Goal: Information Seeking & Learning: Understand process/instructions

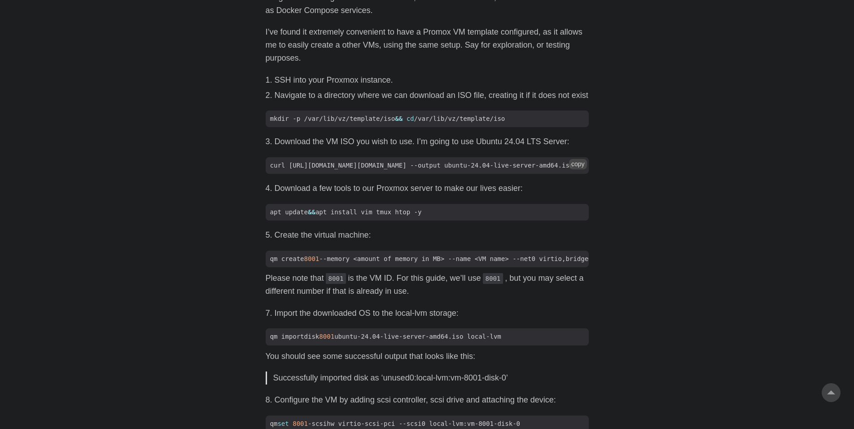
scroll to position [504, 0]
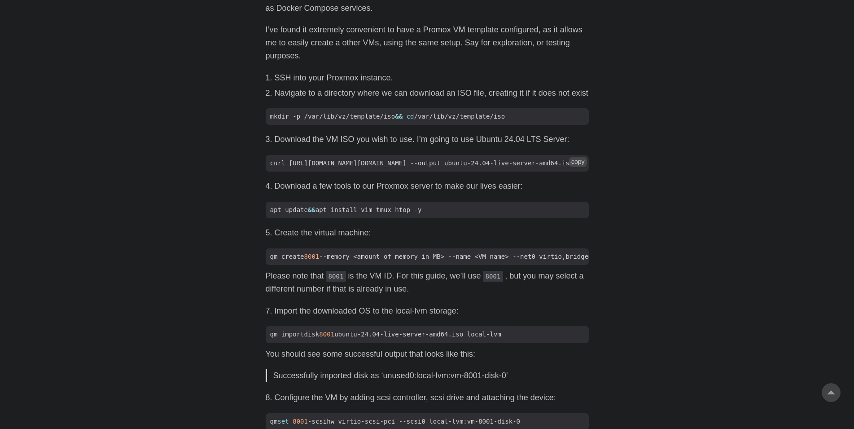
click at [309, 163] on span "curl [URL][DOMAIN_NAME][DOMAIN_NAME] --output ubuntu-24.04-live-server-amd64.iso" at bounding box center [422, 162] width 312 height 9
drag, startPoint x: 303, startPoint y: 163, endPoint x: 330, endPoint y: 164, distance: 26.5
click at [330, 164] on span "curl [URL][DOMAIN_NAME][DOMAIN_NAME] --output ubuntu-24.04-live-server-amd64.iso" at bounding box center [422, 162] width 312 height 9
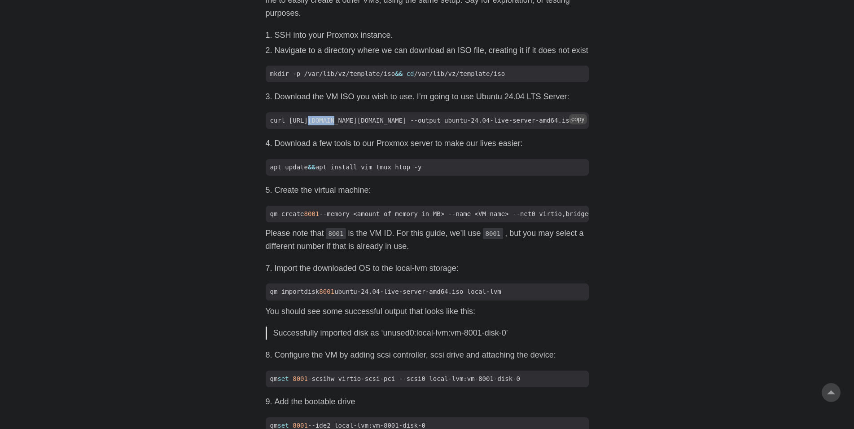
scroll to position [549, 0]
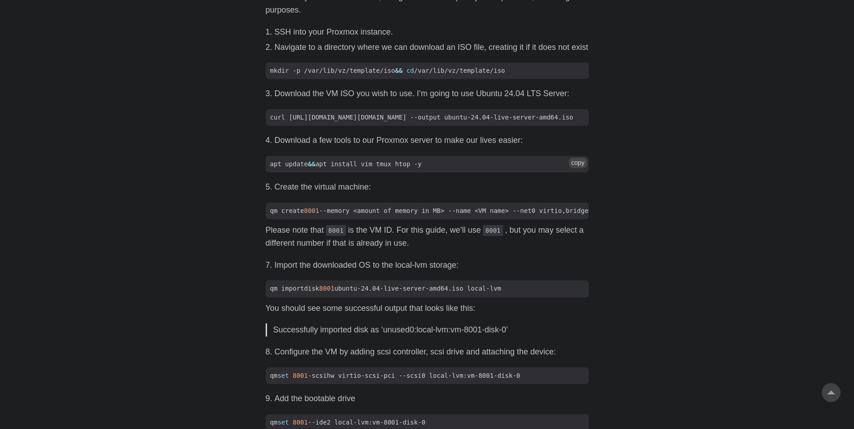
click at [423, 169] on span "apt update && apt install vim tmux htop -y" at bounding box center [427, 163] width 323 height 9
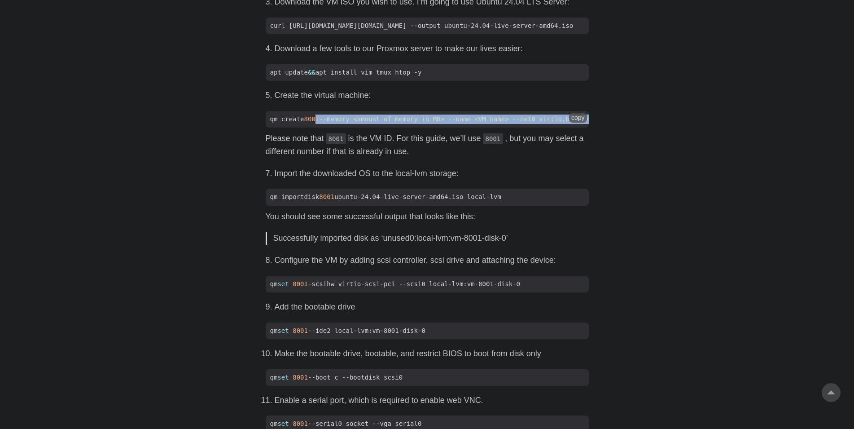
scroll to position [0, 4]
drag, startPoint x: 316, startPoint y: 127, endPoint x: 601, endPoint y: 128, distance: 285.0
click at [589, 127] on code "qm create 8001 --memory <amount of memory in MB> --name <VM name> --net0 virtio…" at bounding box center [427, 119] width 323 height 17
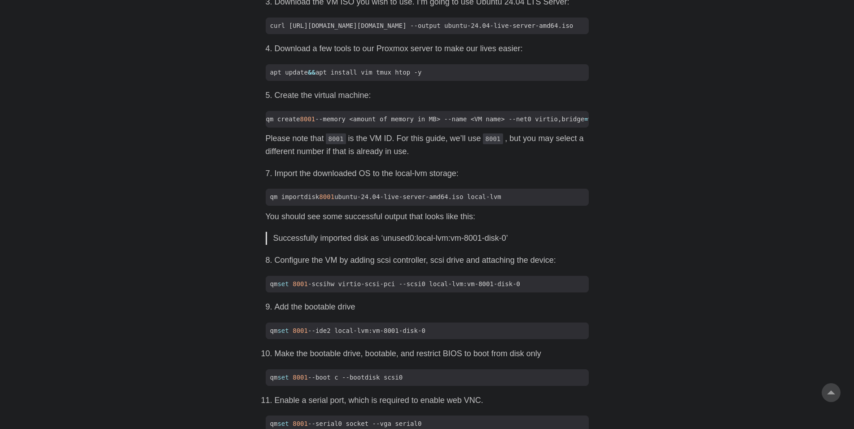
click at [329, 158] on p "Please note that 8001 is the VM ID. For this guide, we’ll use 8001 , but you ma…" at bounding box center [427, 145] width 323 height 26
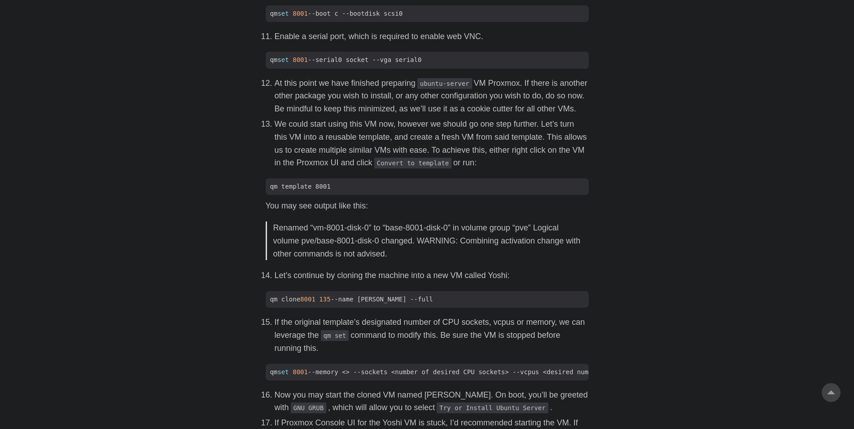
scroll to position [1007, 0]
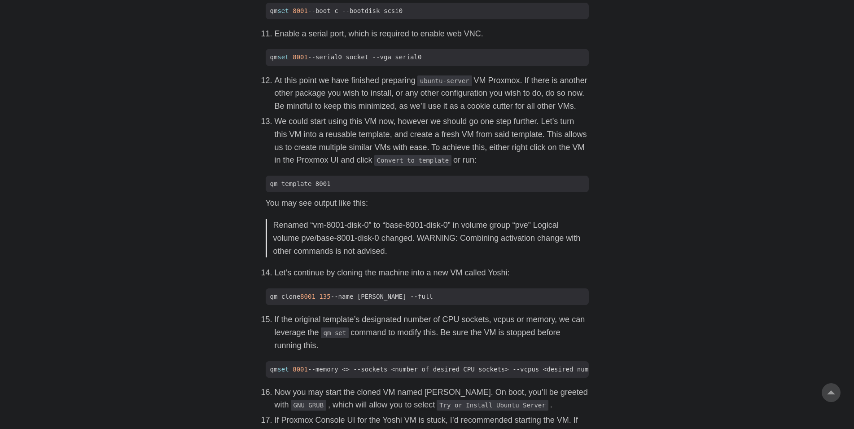
drag, startPoint x: 350, startPoint y: 110, endPoint x: 579, endPoint y: 120, distance: 229.6
click at [579, 113] on p "At this point we have finished preparing ubuntu-server VM Proxmox. If there is …" at bounding box center [432, 93] width 314 height 39
click at [547, 113] on p "At this point we have finished preparing ubuntu-server VM Proxmox. If there is …" at bounding box center [432, 93] width 314 height 39
drag, startPoint x: 300, startPoint y: 123, endPoint x: 579, endPoint y: 120, distance: 279.2
click at [579, 113] on p "At this point we have finished preparing ubuntu-server VM Proxmox. If there is …" at bounding box center [432, 93] width 314 height 39
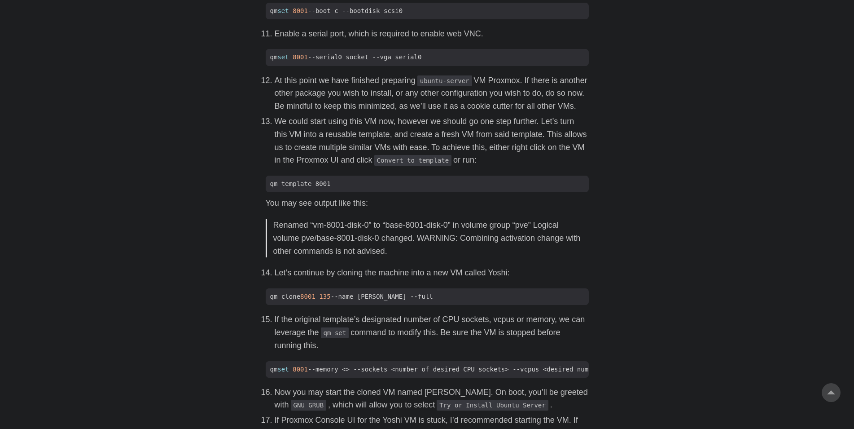
click at [564, 130] on ol "At this point we have finished preparing ubuntu-server VM Proxmox. If there is …" at bounding box center [427, 120] width 323 height 93
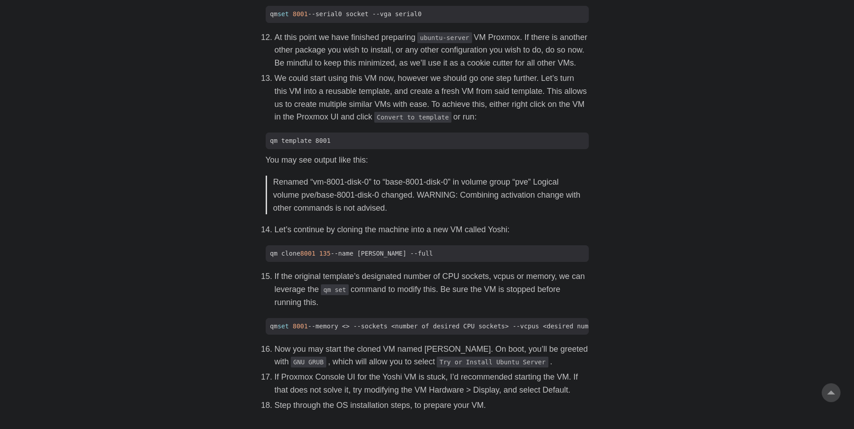
scroll to position [1053, 0]
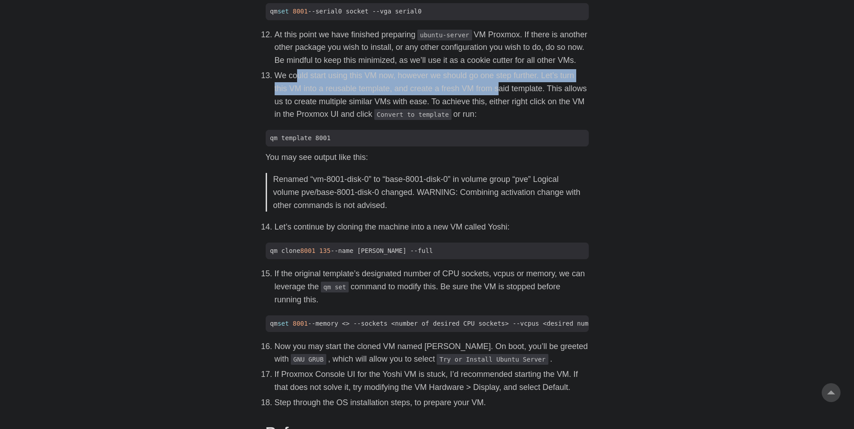
drag, startPoint x: 299, startPoint y: 89, endPoint x: 498, endPoint y: 105, distance: 199.0
click at [498, 105] on p "We could start using this VM now, however we should go one step further. Let’s …" at bounding box center [432, 95] width 314 height 52
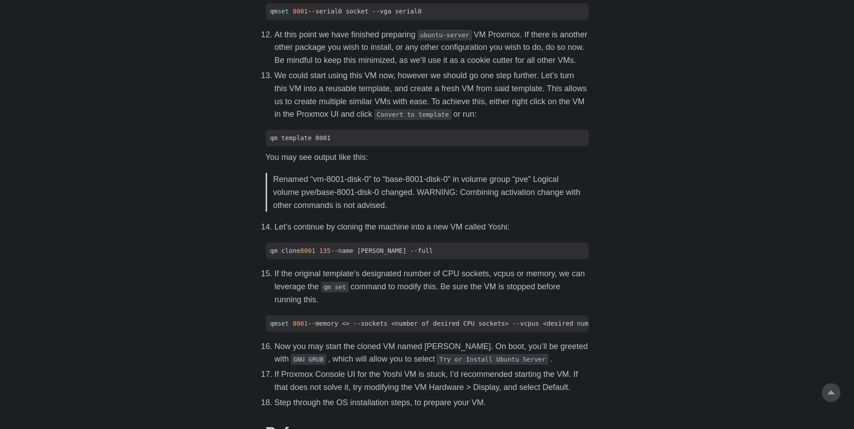
click at [513, 105] on p "We could start using this VM now, however we should go one step further. Let’s …" at bounding box center [432, 95] width 314 height 52
click at [358, 110] on p "We could start using this VM now, however we should go one step further. Let’s …" at bounding box center [432, 95] width 314 height 52
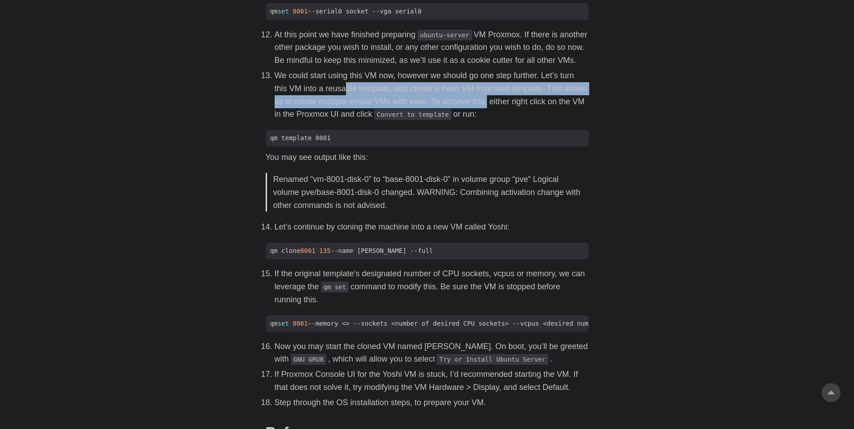
drag, startPoint x: 346, startPoint y: 105, endPoint x: 484, endPoint y: 114, distance: 138.6
click at [484, 114] on p "We could start using this VM now, however we should go one step further. Let’s …" at bounding box center [432, 95] width 314 height 52
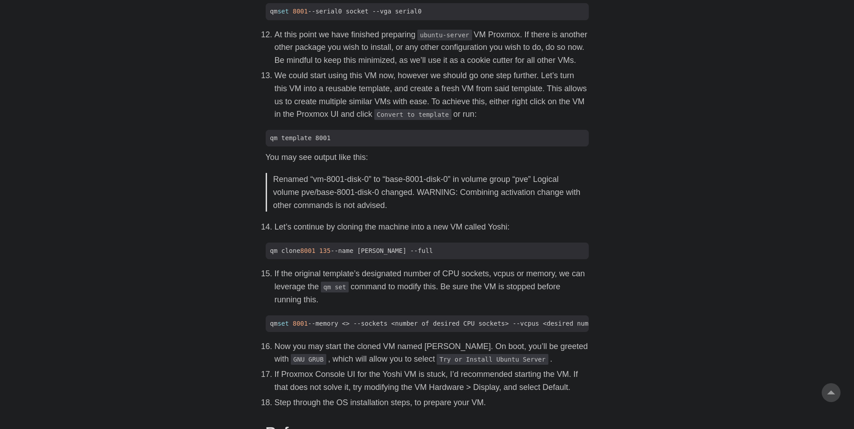
click at [494, 113] on p "We could start using this VM now, however we should go one step further. Let’s …" at bounding box center [432, 95] width 314 height 52
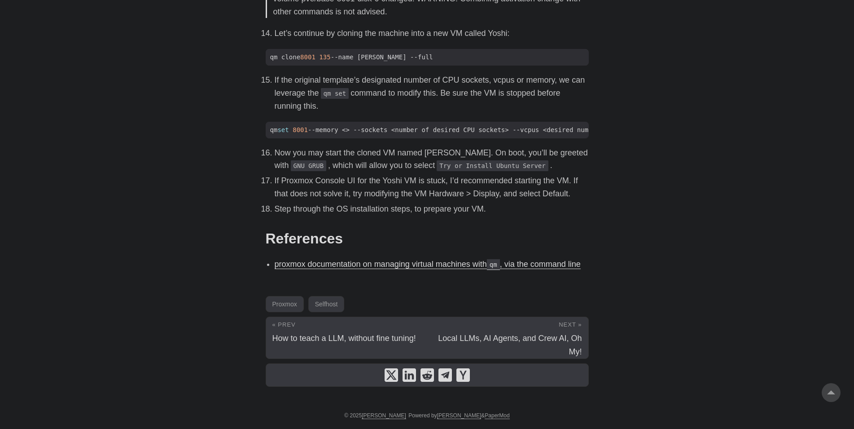
scroll to position [1270, 0]
